Goal: Find specific page/section: Find specific page/section

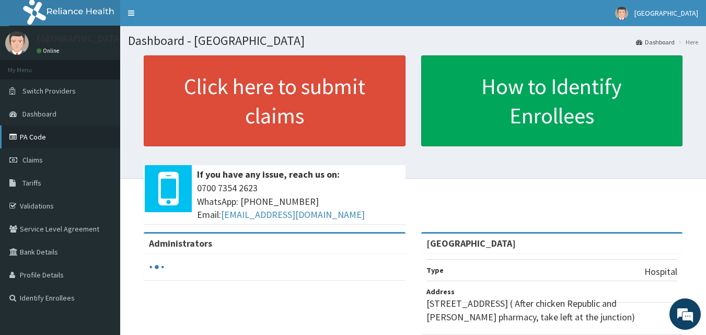
click at [28, 136] on link "PA Code" at bounding box center [60, 136] width 120 height 23
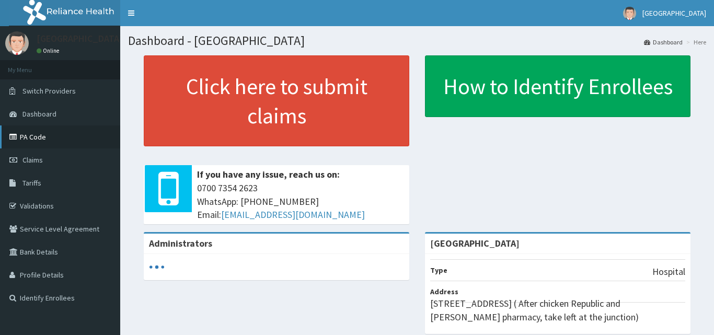
click at [14, 133] on link "PA Code" at bounding box center [60, 136] width 120 height 23
